Goal: Task Accomplishment & Management: Complete application form

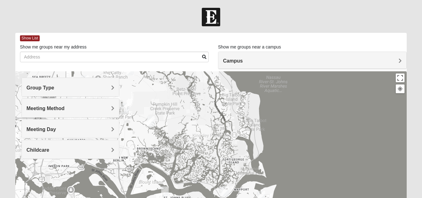
drag, startPoint x: 219, startPoint y: 102, endPoint x: 240, endPoint y: 207, distance: 106.7
click at [240, 197] on html "Log In Find A Group Error Show List Loading Groups" at bounding box center [211, 172] width 422 height 344
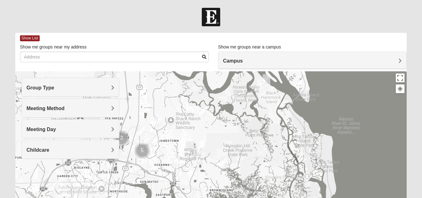
drag, startPoint x: 203, startPoint y: 121, endPoint x: 277, endPoint y: 163, distance: 84.9
click at [277, 163] on div at bounding box center [210, 196] width 391 height 250
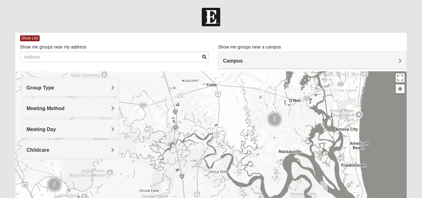
drag, startPoint x: 252, startPoint y: 104, endPoint x: 310, endPoint y: 212, distance: 122.8
click at [310, 197] on html "Log In Find A Group Error Show List Loading Groups" at bounding box center [211, 172] width 422 height 344
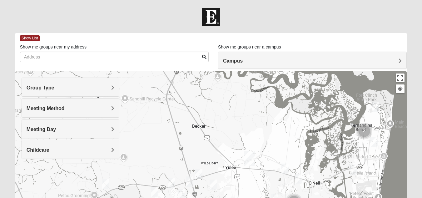
drag, startPoint x: 279, startPoint y: 112, endPoint x: 299, endPoint y: 195, distance: 85.7
click at [299, 195] on img "Cluster of 2 groups" at bounding box center [294, 201] width 21 height 21
click at [250, 157] on img "Wildlight" at bounding box center [249, 158] width 16 height 20
click at [308, 111] on div "Wildlight [STREET_ADDRESS]" at bounding box center [210, 196] width 391 height 250
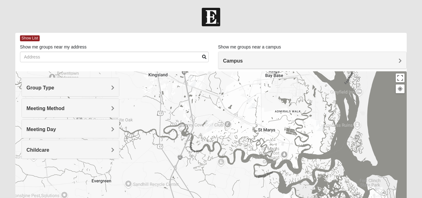
drag, startPoint x: 305, startPoint y: 102, endPoint x: 316, endPoint y: 146, distance: 45.7
click at [308, 188] on div "Wildlight [STREET_ADDRESS]" at bounding box center [210, 196] width 391 height 250
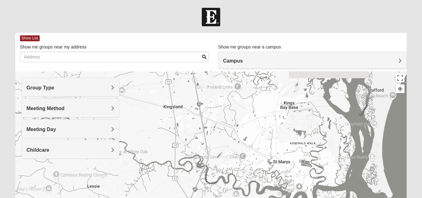
drag, startPoint x: 232, startPoint y: 111, endPoint x: 247, endPoint y: 143, distance: 36.0
click at [247, 143] on div "Wildlight [STREET_ADDRESS]" at bounding box center [210, 196] width 391 height 250
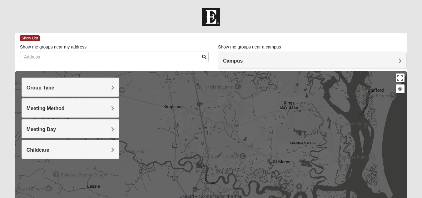
scroll to position [31, 0]
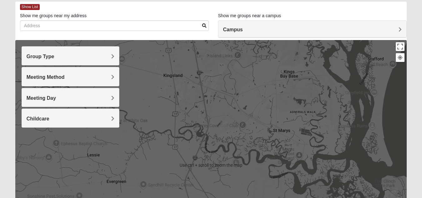
click at [207, 80] on img "Mens Langland 31548" at bounding box center [207, 81] width 12 height 15
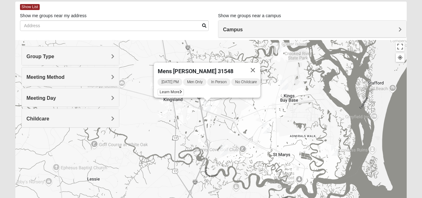
click at [243, 112] on div "Mens [PERSON_NAME] 31548 [DATE] PM Men Only In Person No Childcare Learn More" at bounding box center [210, 165] width 391 height 250
click at [257, 65] on button "Close" at bounding box center [252, 69] width 15 height 15
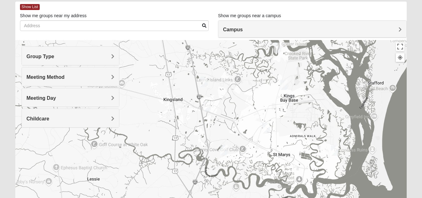
click at [205, 105] on img "Mens Langland 31548" at bounding box center [207, 105] width 12 height 15
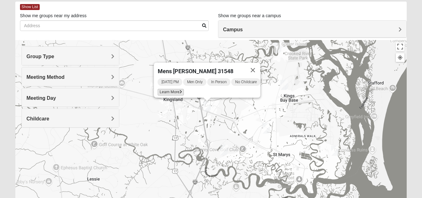
click at [179, 90] on icon at bounding box center [180, 92] width 2 height 4
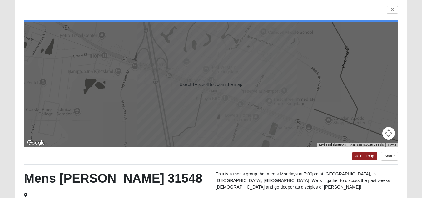
scroll to position [108, 0]
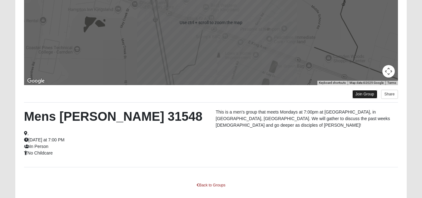
click at [361, 94] on link "Join Group" at bounding box center [364, 94] width 25 height 8
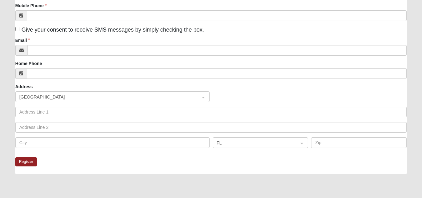
scroll to position [125, 0]
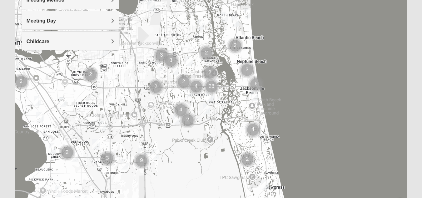
scroll to position [108, 0]
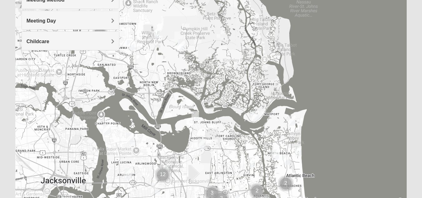
drag, startPoint x: 266, startPoint y: 57, endPoint x: 320, endPoint y: 207, distance: 159.2
click at [320, 197] on html "Log In Find A Group Error Show List Loading Groups" at bounding box center [211, 64] width 422 height 344
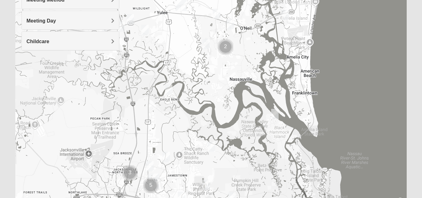
drag, startPoint x: 240, startPoint y: 40, endPoint x: 231, endPoint y: 81, distance: 42.6
click at [288, 180] on div at bounding box center [210, 88] width 391 height 250
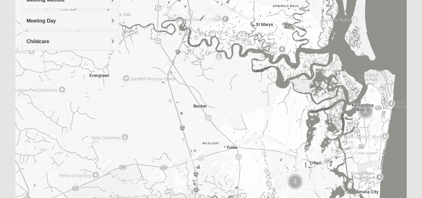
drag, startPoint x: 231, startPoint y: 51, endPoint x: 302, endPoint y: 185, distance: 151.3
click at [302, 185] on img "Cluster of 2 groups" at bounding box center [295, 181] width 21 height 21
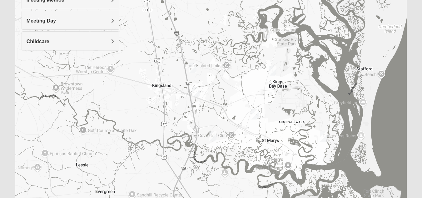
drag, startPoint x: 265, startPoint y: 64, endPoint x: 271, endPoint y: 181, distance: 116.9
click at [271, 181] on div at bounding box center [210, 88] width 391 height 250
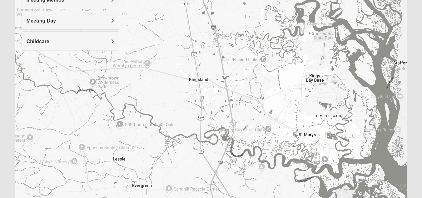
drag, startPoint x: 237, startPoint y: 51, endPoint x: 276, endPoint y: 44, distance: 39.6
click at [276, 44] on div at bounding box center [210, 88] width 391 height 250
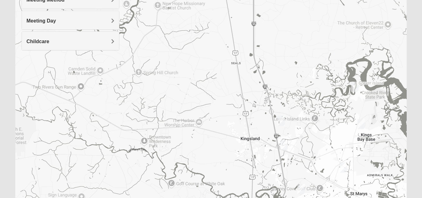
drag, startPoint x: 201, startPoint y: 74, endPoint x: 143, endPoint y: 53, distance: 61.5
click at [245, 120] on div at bounding box center [210, 88] width 391 height 250
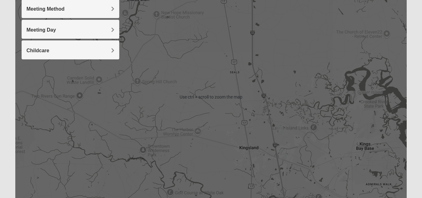
scroll to position [15, 0]
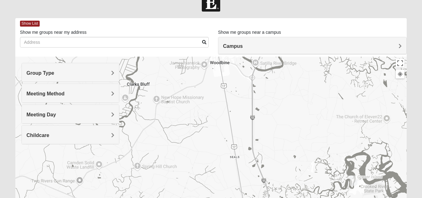
click at [109, 73] on h4 "Group Type" at bounding box center [71, 73] width 88 height 6
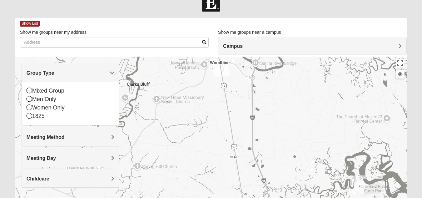
click at [157, 81] on div at bounding box center [210, 182] width 391 height 250
click at [107, 138] on h4 "Meeting Method" at bounding box center [71, 137] width 88 height 6
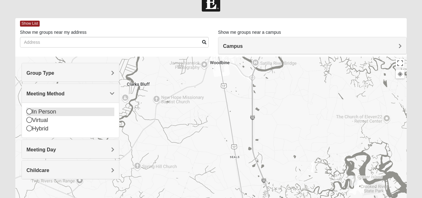
click at [28, 113] on icon at bounding box center [30, 111] width 6 height 6
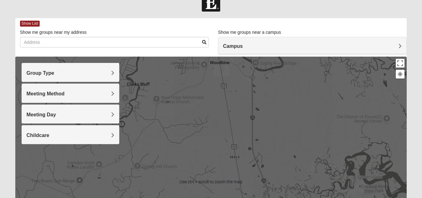
click at [101, 72] on h4 "Group Type" at bounding box center [71, 73] width 88 height 6
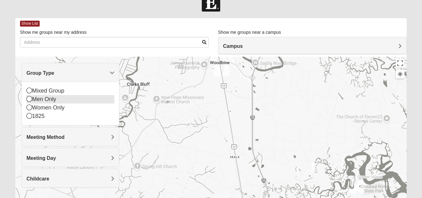
click at [28, 100] on icon at bounding box center [30, 99] width 6 height 6
click at [28, 100] on div "Men Only" at bounding box center [71, 99] width 88 height 8
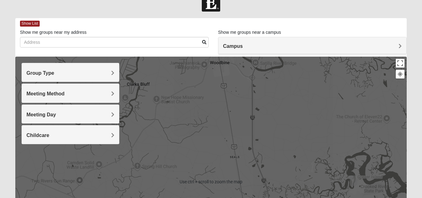
click at [105, 72] on h4 "Group Type" at bounding box center [71, 73] width 88 height 6
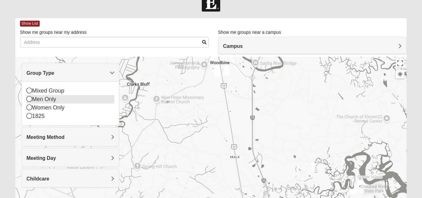
click at [28, 99] on icon at bounding box center [30, 99] width 6 height 6
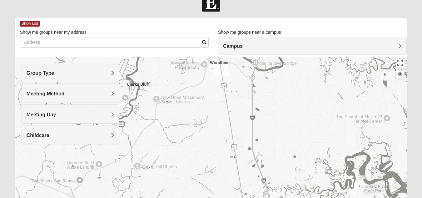
click at [272, 92] on div at bounding box center [210, 182] width 391 height 250
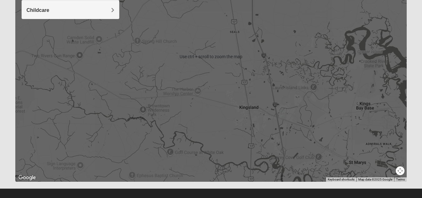
scroll to position [146, 0]
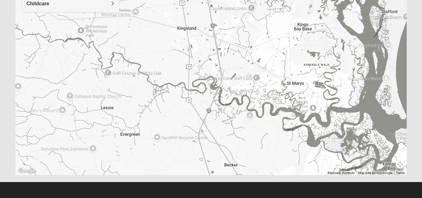
drag, startPoint x: 323, startPoint y: 89, endPoint x: 262, endPoint y: 14, distance: 96.1
click at [262, 14] on div at bounding box center [210, 50] width 391 height 250
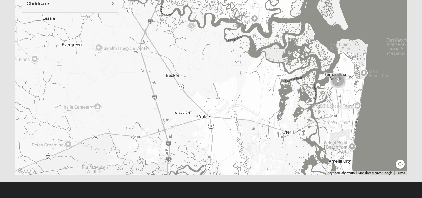
drag, startPoint x: 345, startPoint y: 126, endPoint x: 283, endPoint y: 41, distance: 105.2
click at [283, 41] on div at bounding box center [210, 50] width 391 height 250
click at [263, 144] on img "Mens Strickenburg 32097" at bounding box center [265, 143] width 12 height 15
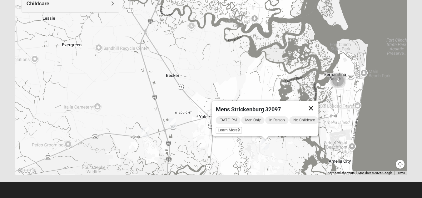
click at [316, 103] on button "Close" at bounding box center [310, 108] width 15 height 15
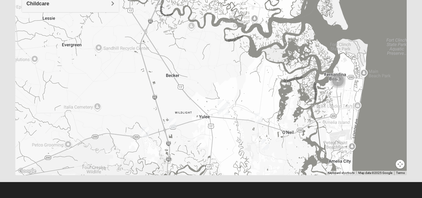
click at [260, 119] on img "Mens Lane 32034" at bounding box center [258, 117] width 12 height 15
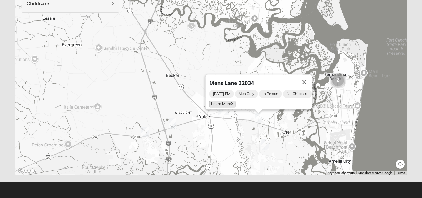
click at [222, 101] on span "Learn More" at bounding box center [222, 104] width 26 height 7
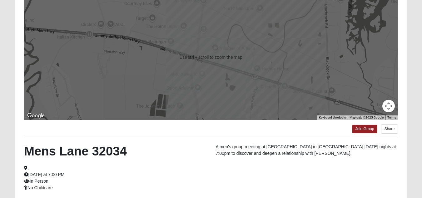
scroll to position [0, 0]
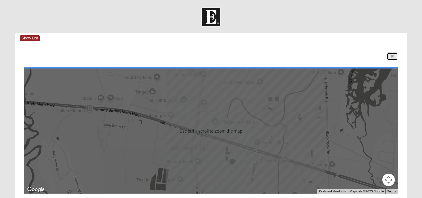
click at [394, 55] on link at bounding box center [392, 56] width 11 height 8
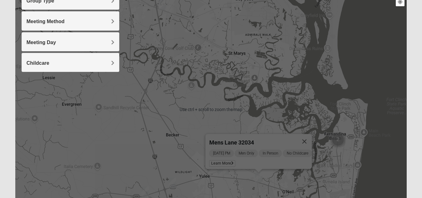
scroll to position [94, 0]
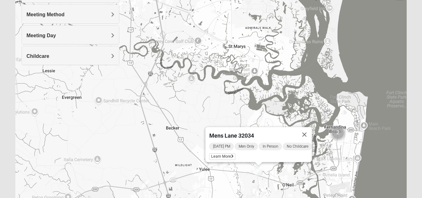
click at [174, 174] on img "Mens Marsh 32097" at bounding box center [172, 175] width 12 height 15
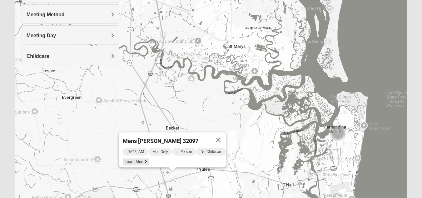
click at [134, 158] on span "Learn More" at bounding box center [136, 161] width 26 height 7
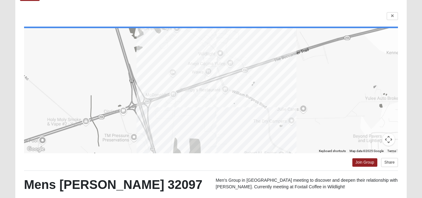
scroll to position [4, 0]
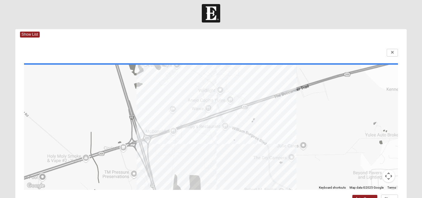
click at [392, 48] on div "To navigate the map with touch gestures double-tap and hold your finger on the …" at bounding box center [210, 175] width 391 height 271
click at [392, 53] on icon at bounding box center [392, 53] width 2 height 4
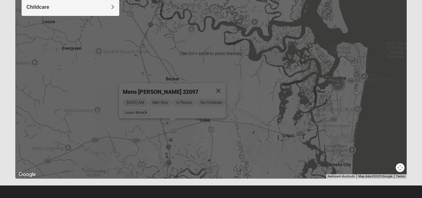
scroll to position [146, 0]
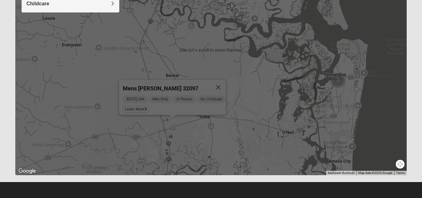
click at [146, 131] on img "Mens Evans 32097" at bounding box center [145, 131] width 12 height 15
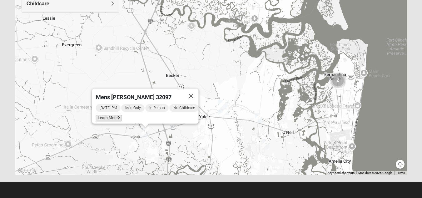
click at [106, 115] on span "Learn More" at bounding box center [109, 118] width 26 height 7
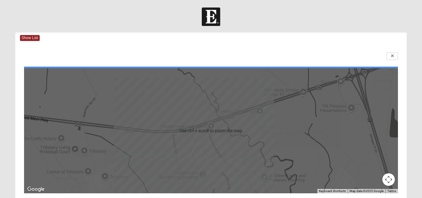
scroll to position [0, 0]
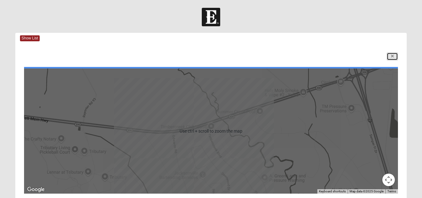
click at [389, 55] on link at bounding box center [392, 56] width 11 height 8
